Goal: Information Seeking & Learning: Learn about a topic

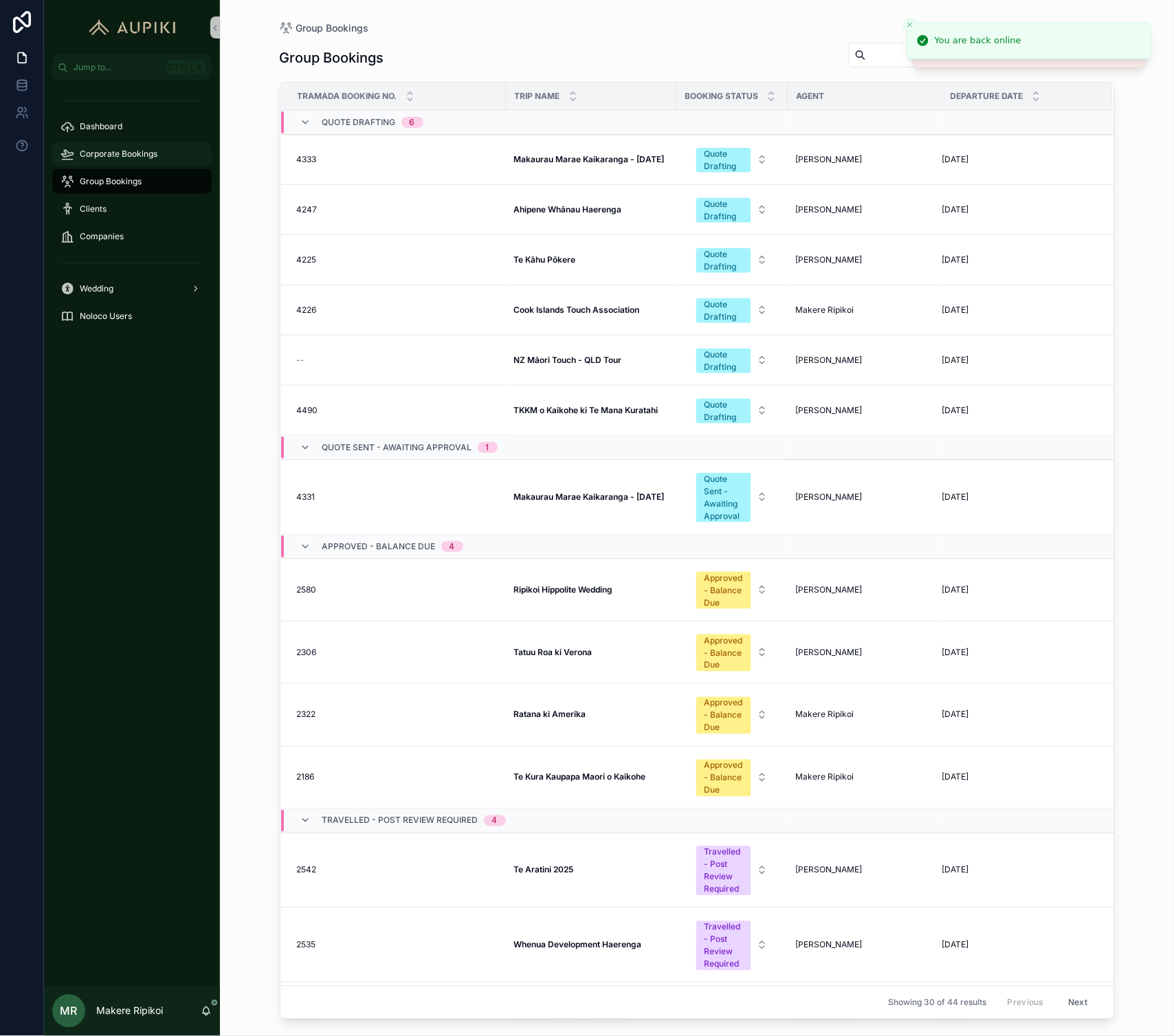
click at [96, 145] on div "Corporate Bookings" at bounding box center [131, 154] width 143 height 22
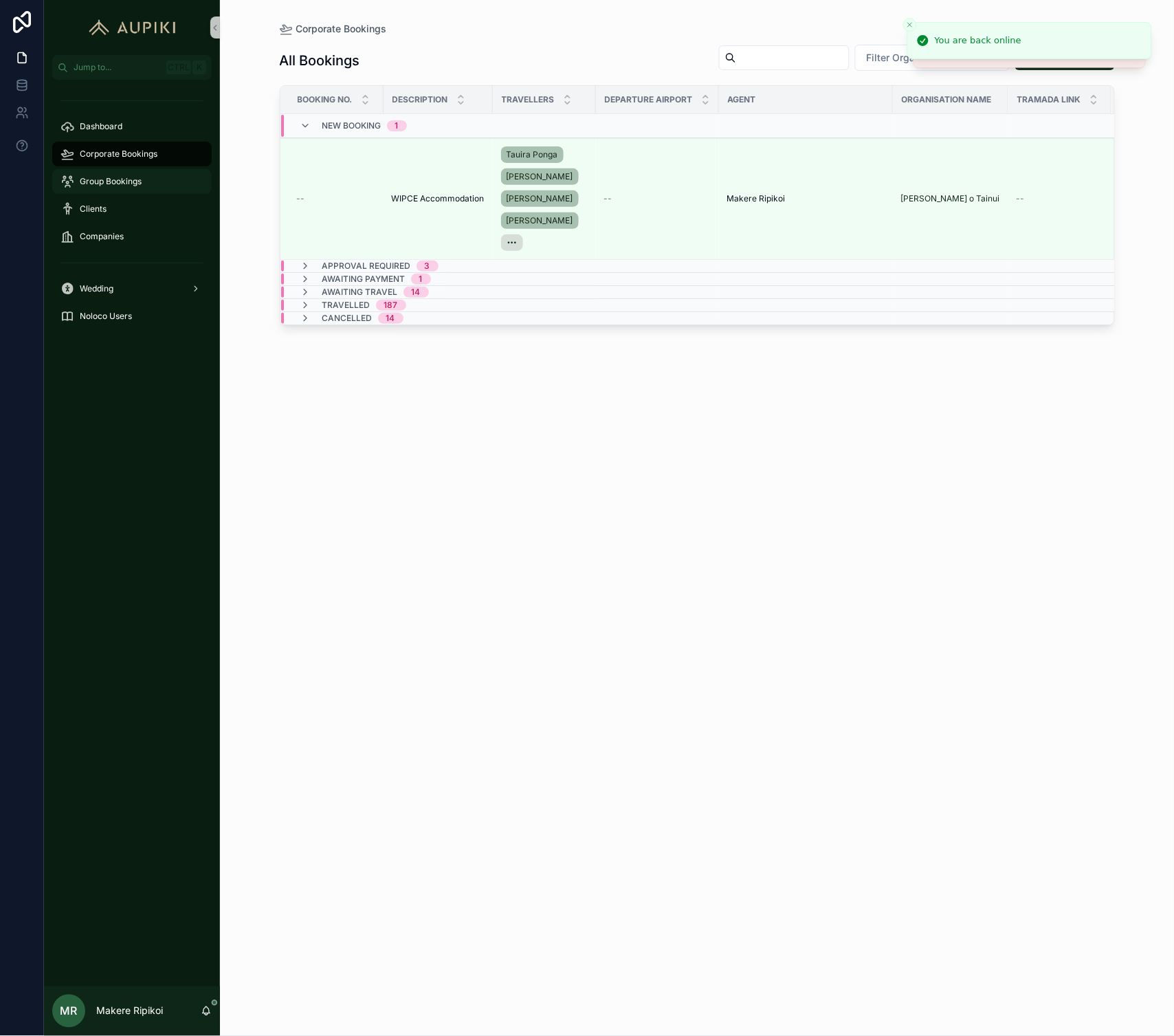
click at [97, 172] on div "Group Bookings" at bounding box center [131, 181] width 143 height 22
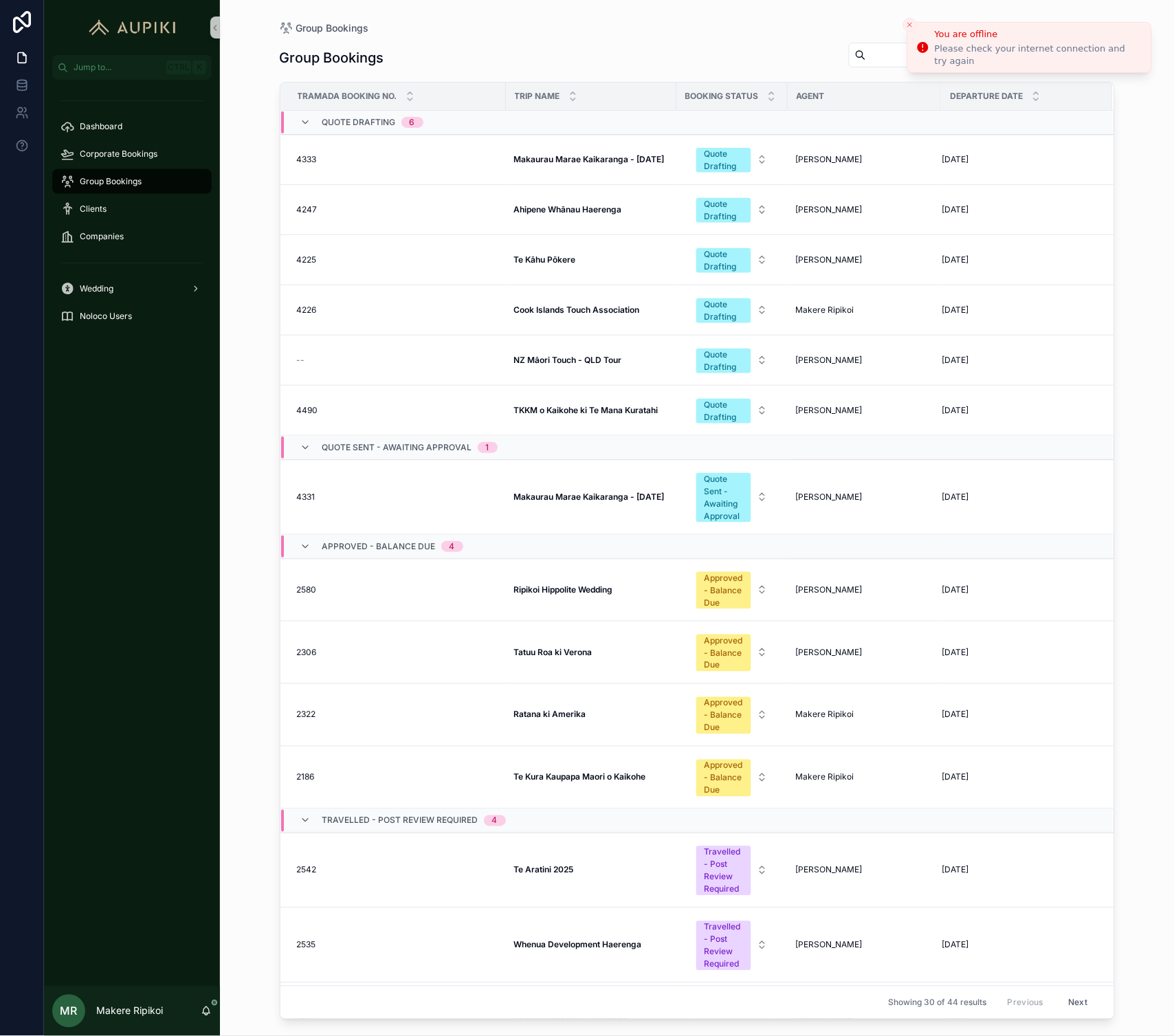
click at [912, 22] on icon "Close toast" at bounding box center [909, 25] width 8 height 8
click at [544, 267] on td "Te Kāhu Pōkere Te Kāhu Pōkere" at bounding box center [591, 259] width 170 height 50
click at [541, 257] on strong "Te Kāhu Pōkere" at bounding box center [545, 259] width 62 height 10
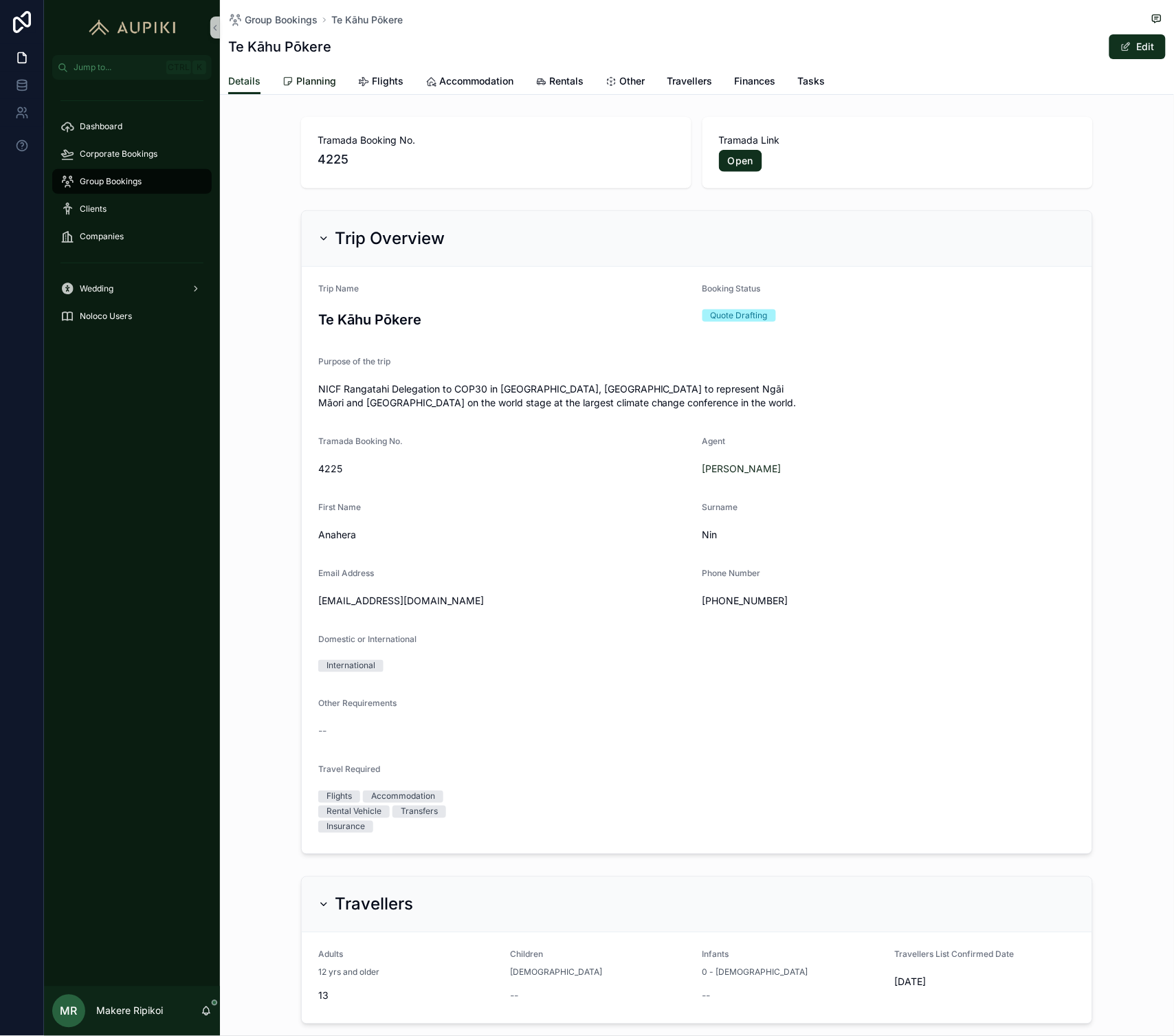
click at [318, 81] on span "Planning" at bounding box center [316, 81] width 40 height 14
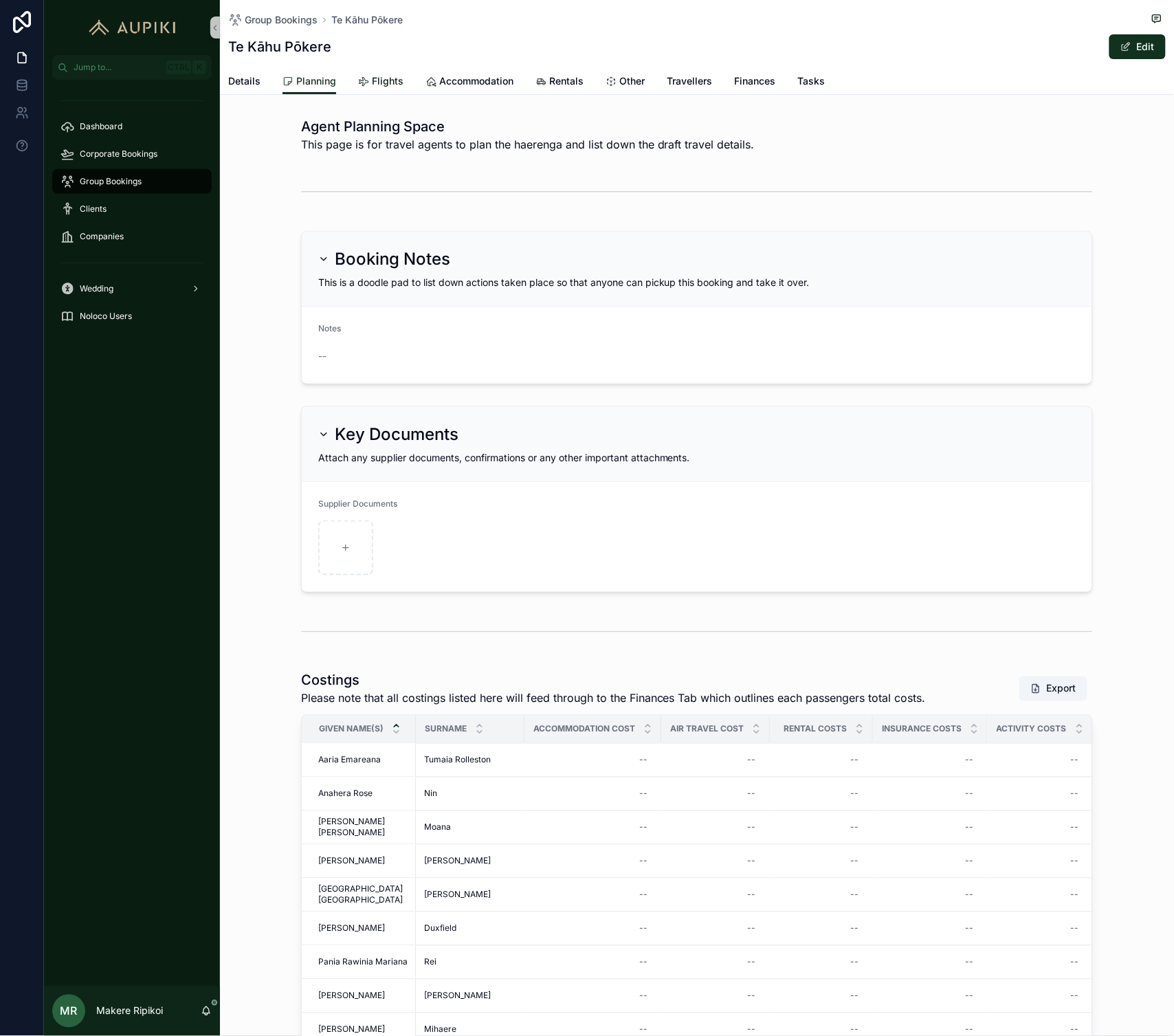
click at [365, 78] on icon "scrollable content" at bounding box center [363, 82] width 11 height 11
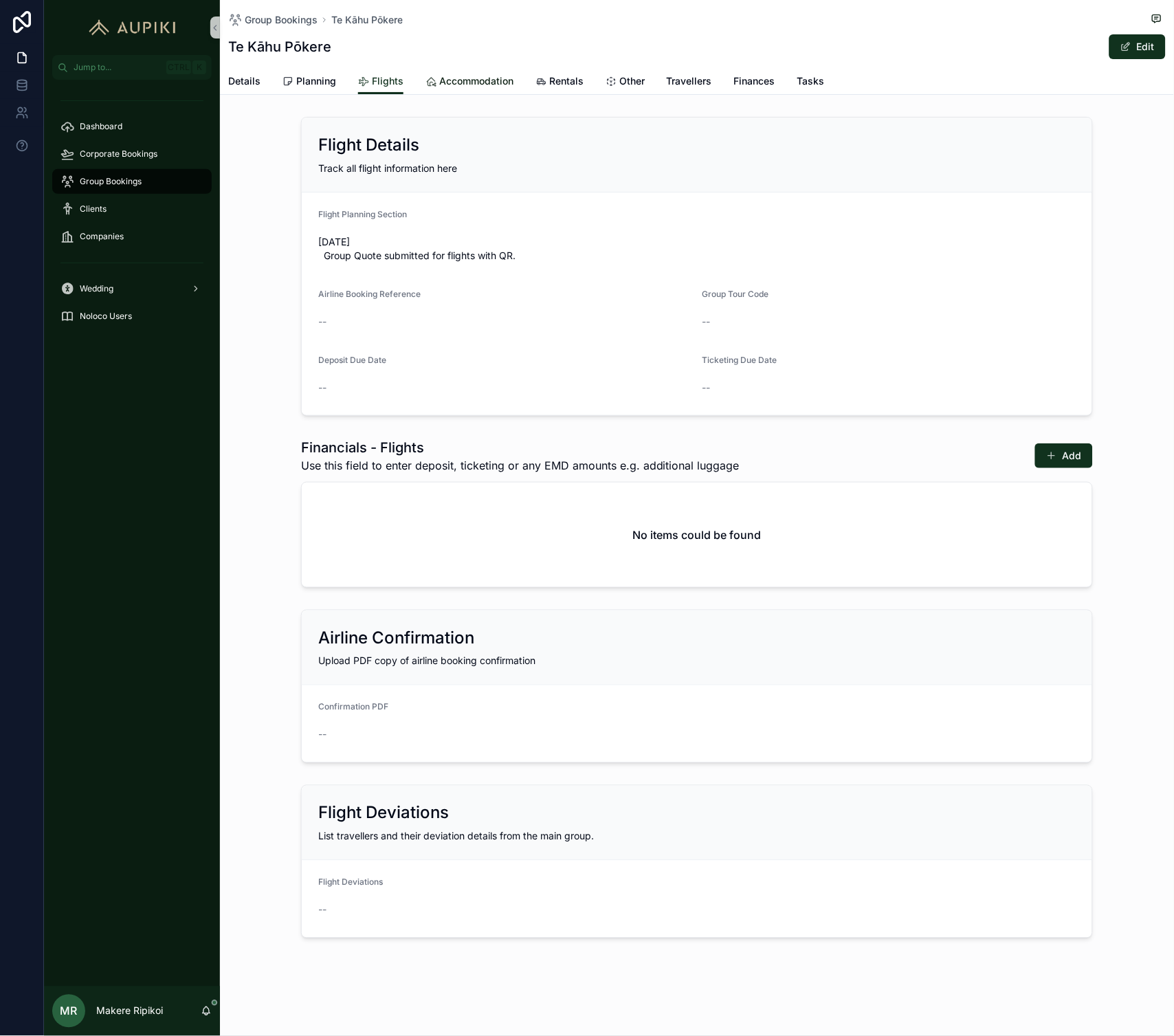
click at [464, 72] on link "Accommodation" at bounding box center [469, 83] width 88 height 27
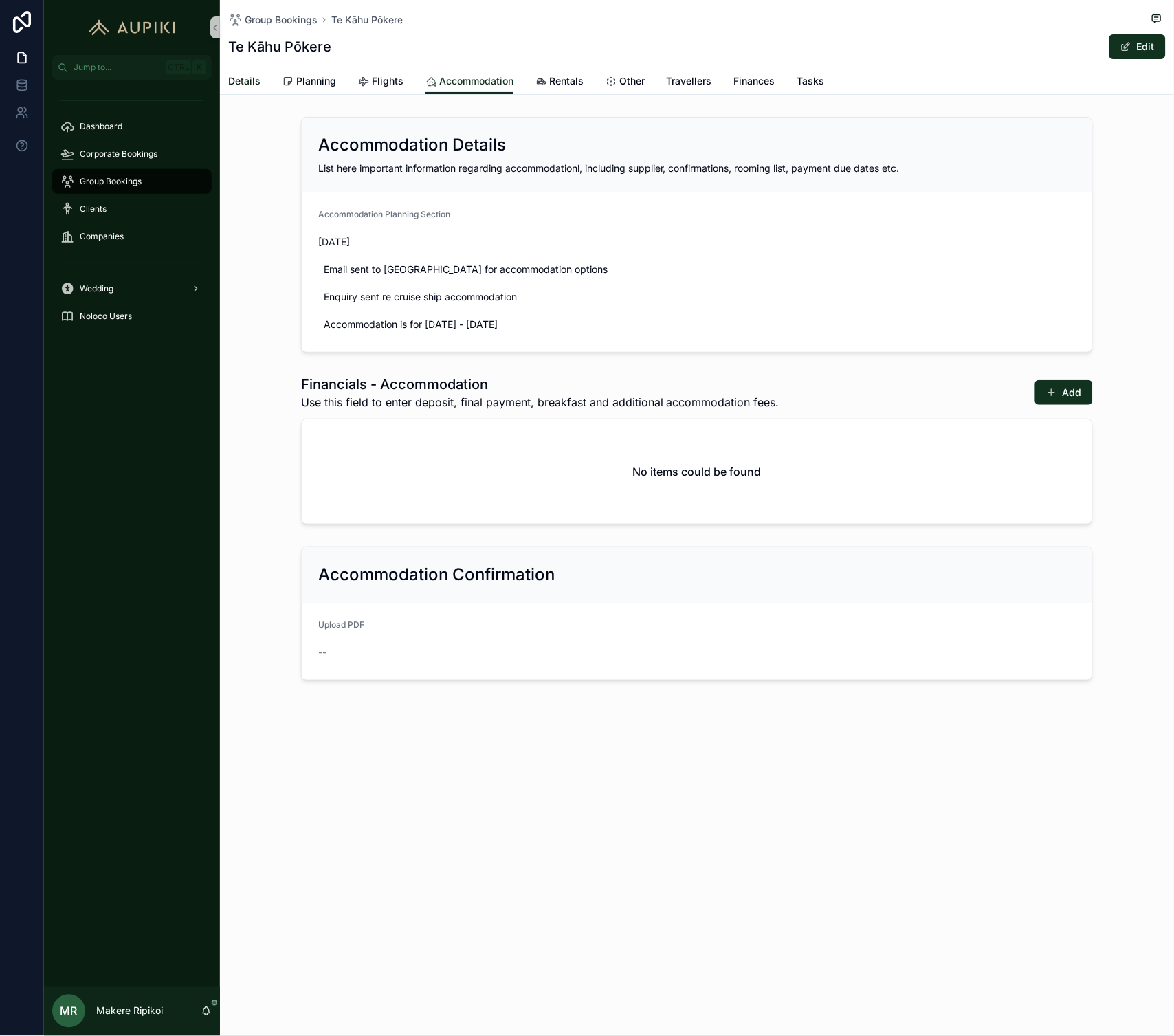
click at [250, 81] on span "Details" at bounding box center [244, 81] width 32 height 14
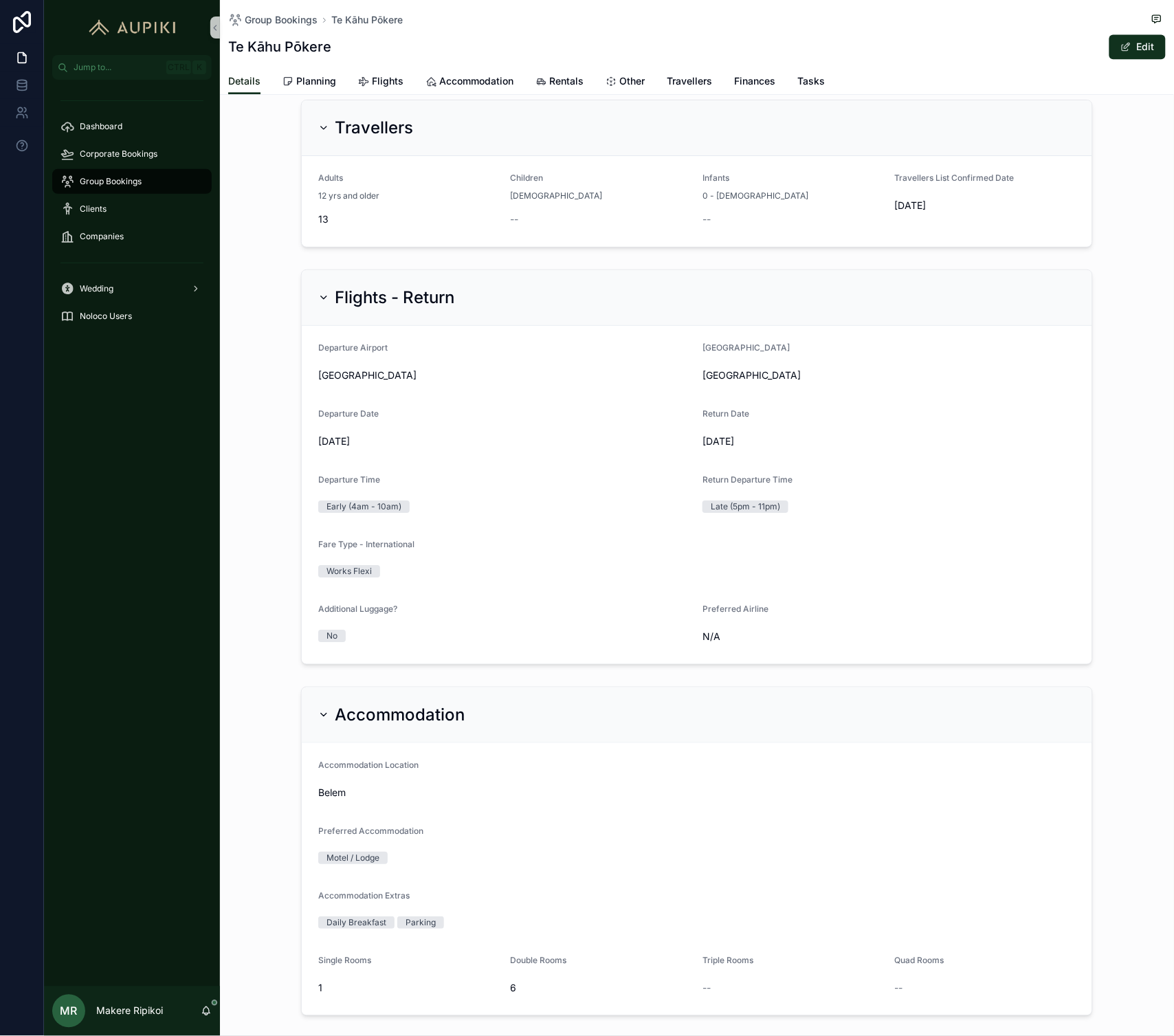
scroll to position [757, 0]
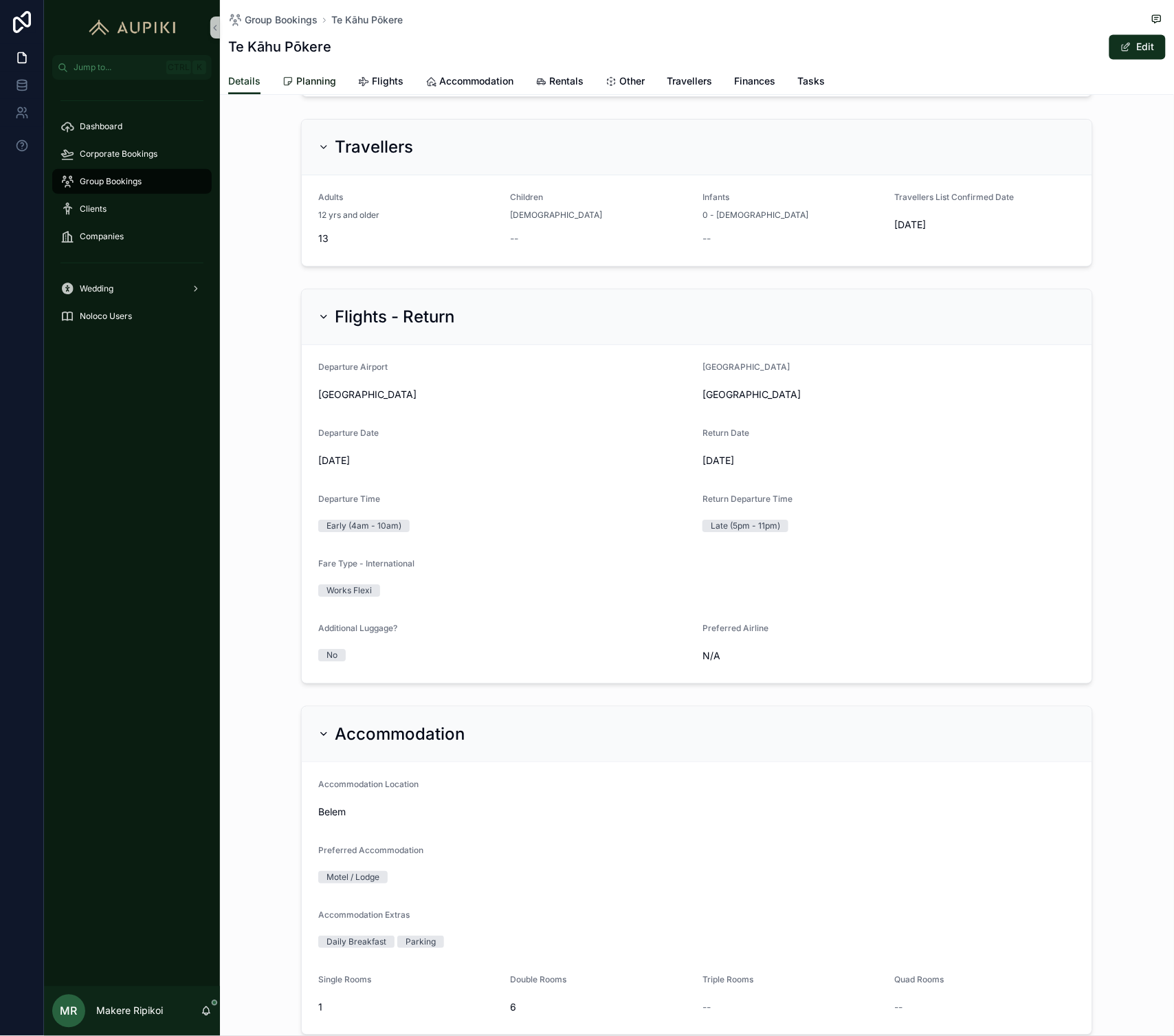
click at [313, 89] on link "Planning" at bounding box center [309, 83] width 54 height 27
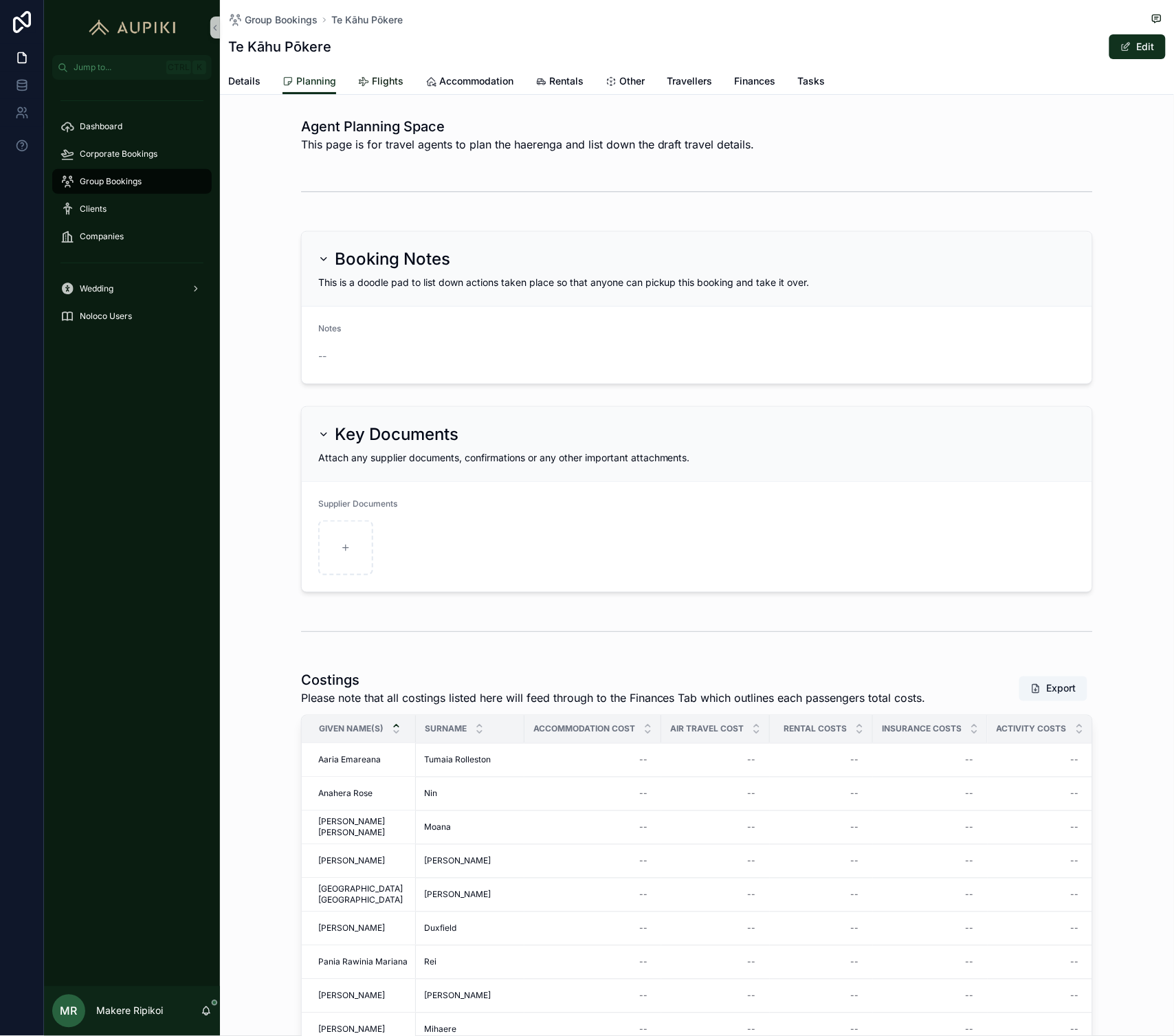
click at [389, 80] on span "Flights" at bounding box center [388, 81] width 32 height 14
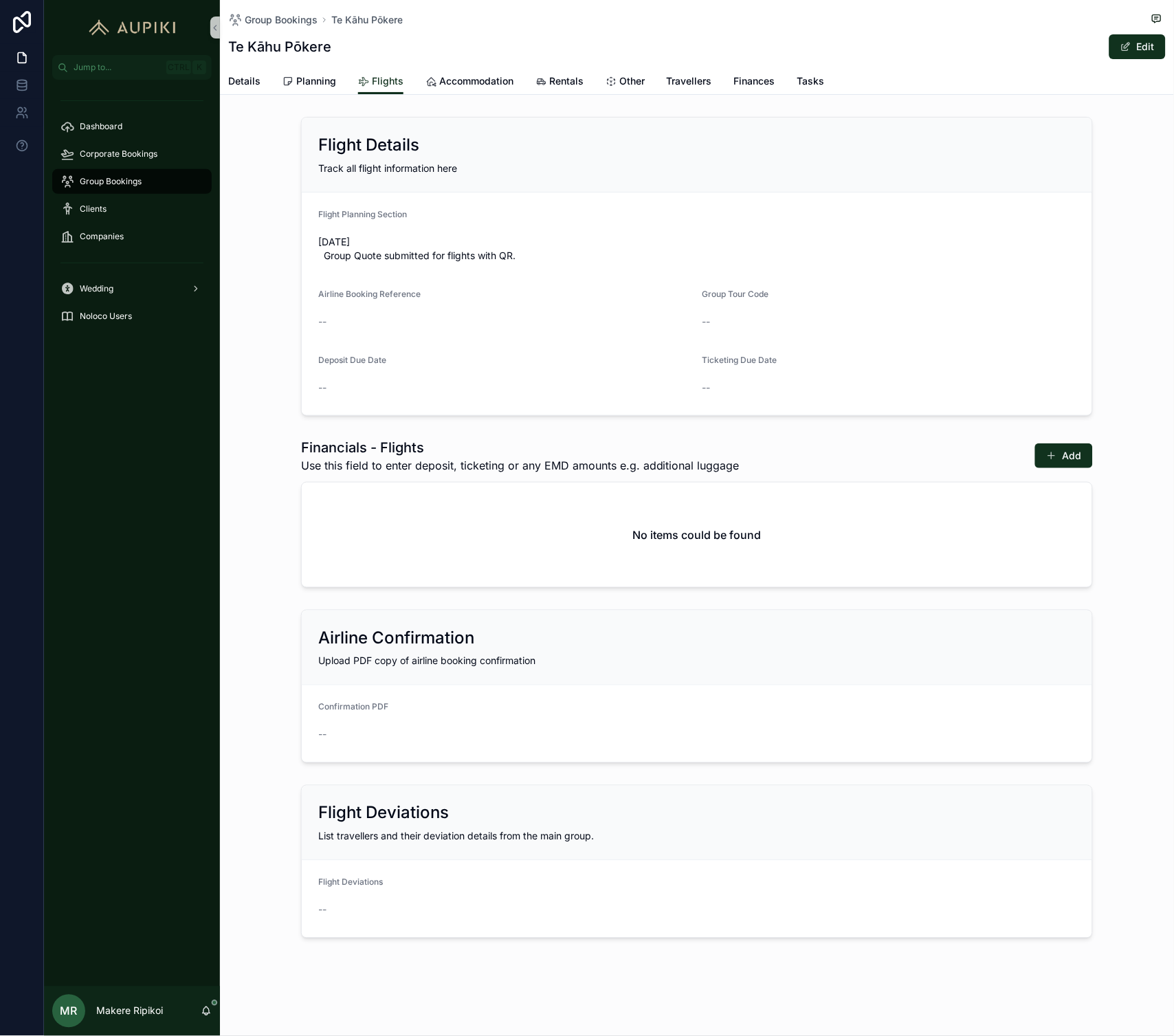
click at [258, 363] on div "Flight Details Track all flight information here Flight Planning Section [DATE]…" at bounding box center [697, 266] width 954 height 310
click at [287, 80] on icon "scrollable content" at bounding box center [288, 82] width 11 height 11
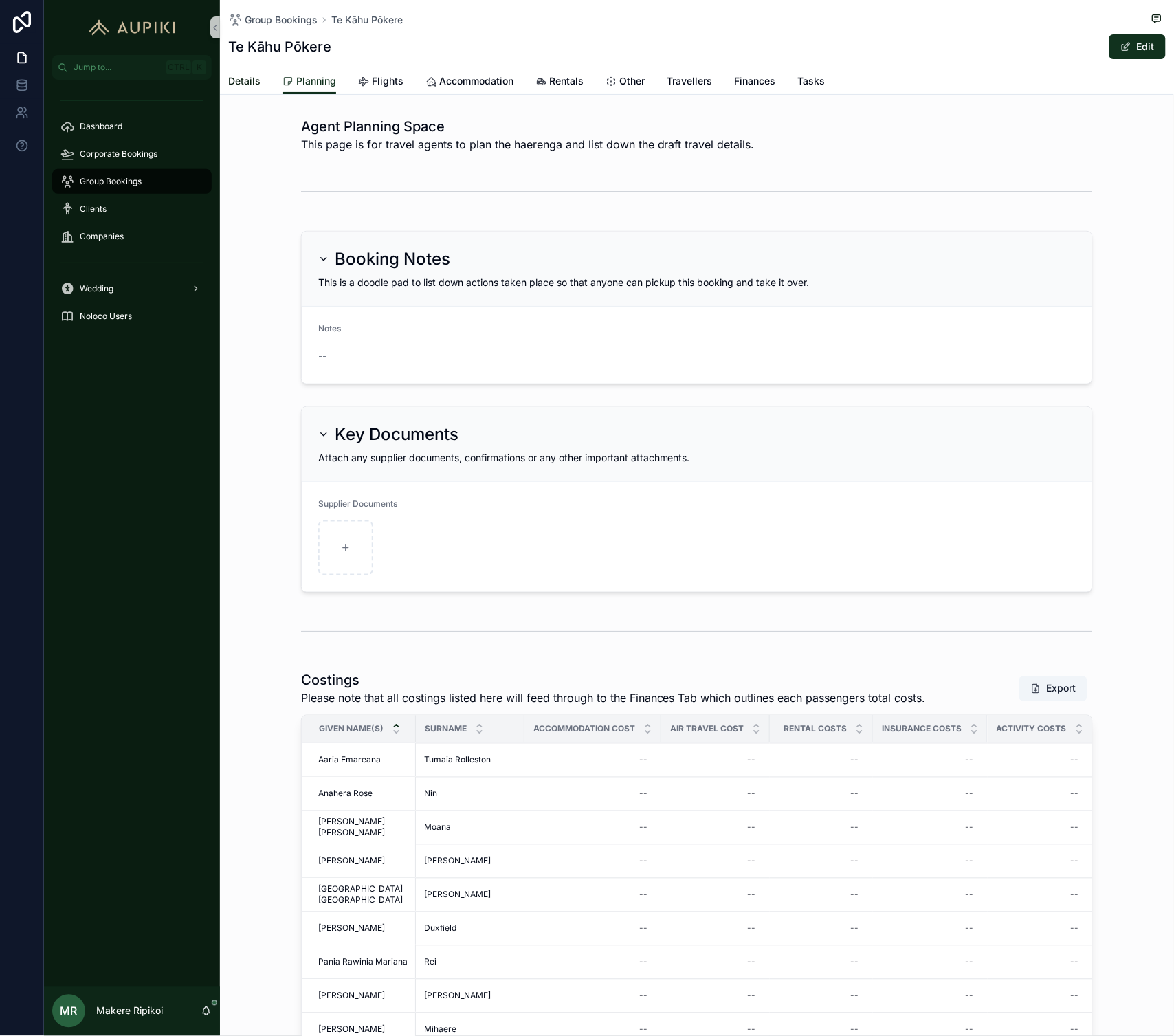
click at [252, 75] on span "Details" at bounding box center [244, 81] width 32 height 14
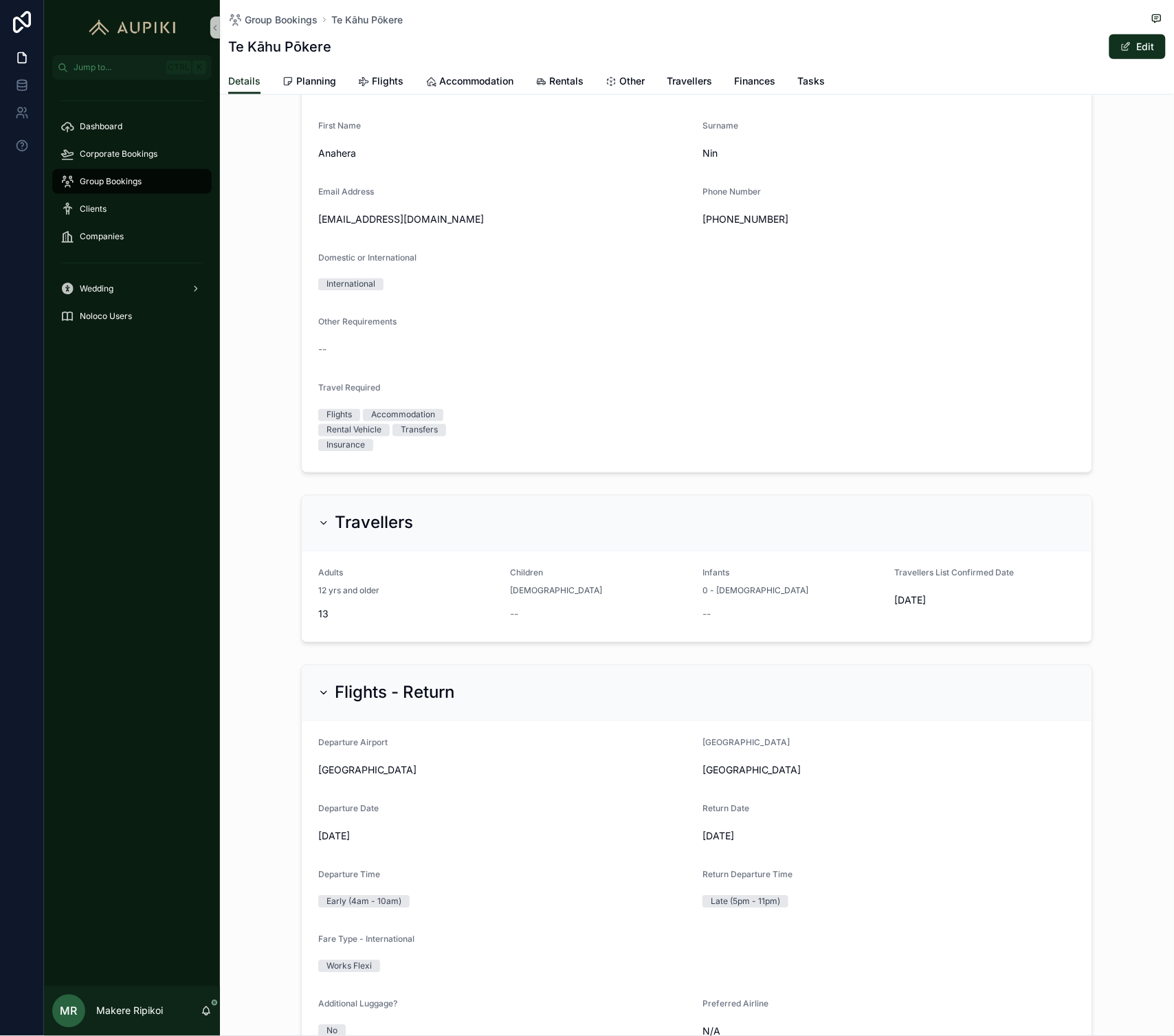
scroll to position [687, 0]
